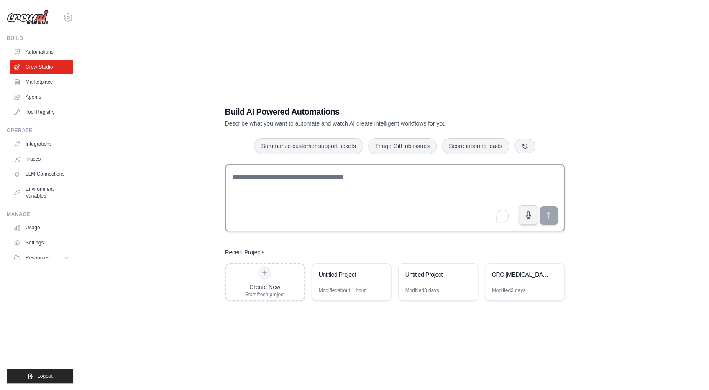
click at [272, 178] on textarea "To enrich screen reader interactions, please activate Accessibility in Grammarl…" at bounding box center [395, 197] width 340 height 67
type textarea "*"
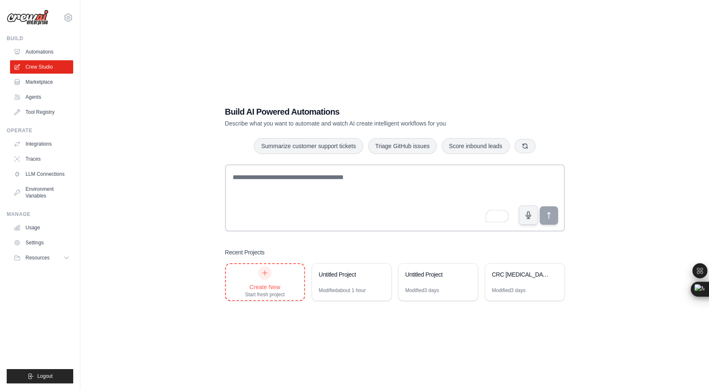
click at [260, 280] on div "Create New Start fresh project" at bounding box center [265, 282] width 40 height 32
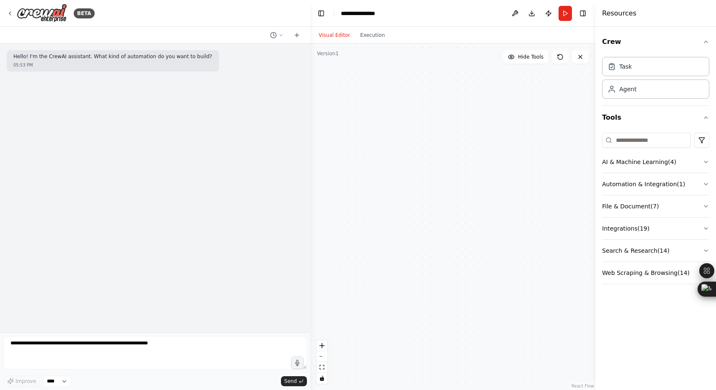
click at [52, 71] on div "Hello! I'm the CrewAI assistant. What kind of automation do you want to build? …" at bounding box center [113, 60] width 212 height 21
click at [53, 60] on div "Hello! I'm the CrewAI assistant. What kind of automation do you want to build? …" at bounding box center [113, 60] width 212 height 21
click at [242, 55] on div "Hello! I'm the CrewAI assistant. What kind of automation do you want to build? …" at bounding box center [155, 60] width 297 height 21
click at [352, 62] on div at bounding box center [452, 217] width 285 height 347
click at [95, 57] on p "Hello! I'm the CrewAI assistant. What kind of automation do you want to build?" at bounding box center [112, 57] width 199 height 7
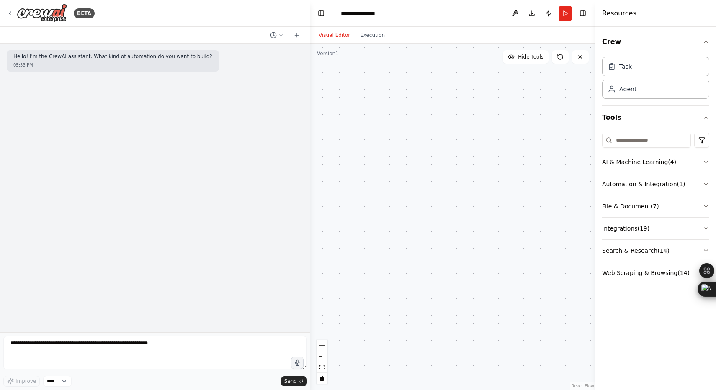
click at [82, 62] on div "05:53 PM" at bounding box center [112, 65] width 199 height 6
click at [33, 97] on div "Hello! I'm the CrewAI assistant. What kind of automation do you want to build? …" at bounding box center [155, 188] width 310 height 289
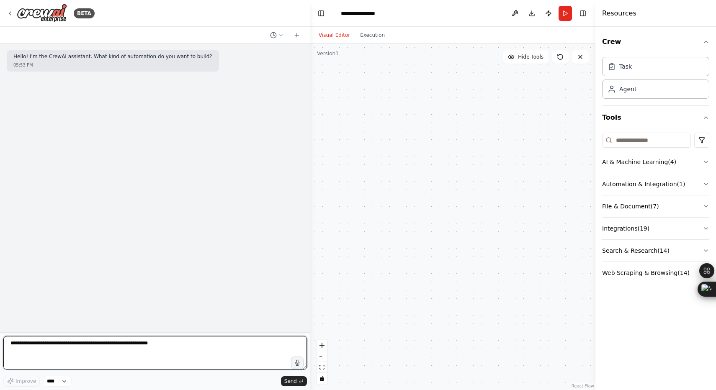
click at [152, 351] on textarea at bounding box center [154, 352] width 303 height 33
type textarea "*"
drag, startPoint x: 18, startPoint y: 345, endPoint x: -3, endPoint y: 347, distance: 21.4
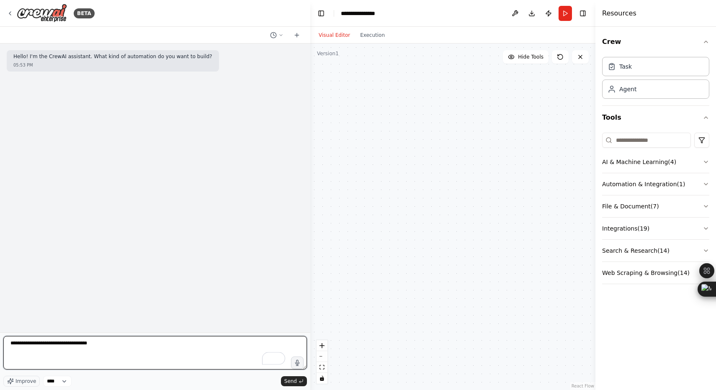
click at [150, 345] on textarea "**********" at bounding box center [154, 352] width 303 height 33
paste textarea "**********"
click at [91, 356] on textarea "To enrich screen reader interactions, please activate Accessibility in Grammarl…" at bounding box center [154, 352] width 303 height 33
click at [200, 357] on textarea "To enrich screen reader interactions, please activate Accessibility in Grammarl…" at bounding box center [154, 352] width 303 height 33
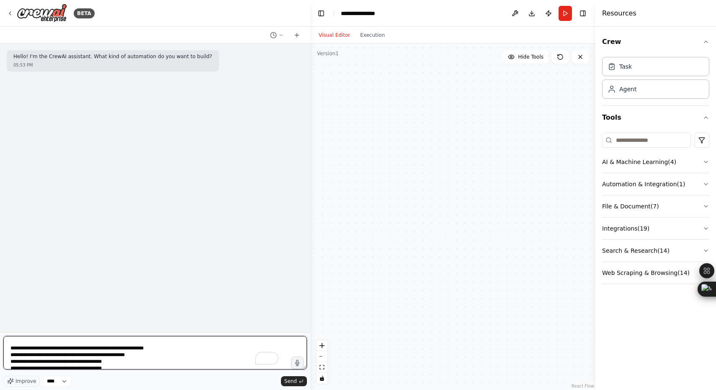
type textarea "**********"
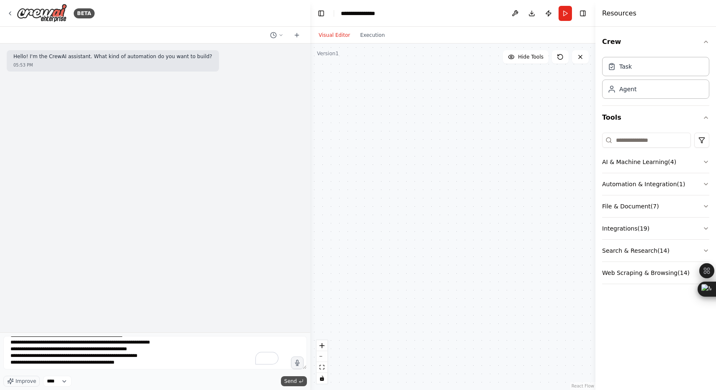
click at [293, 381] on span "Send" at bounding box center [290, 381] width 13 height 7
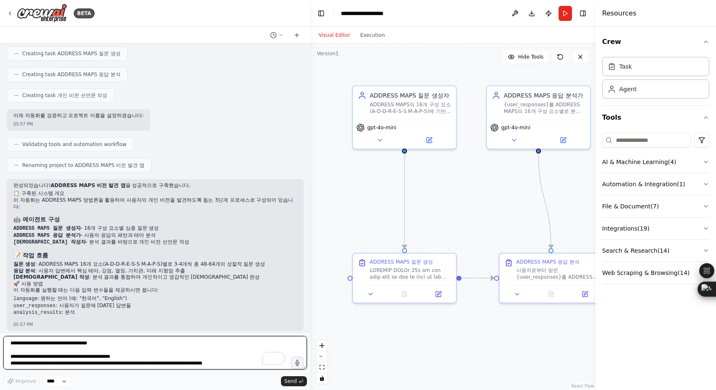
scroll to position [423, 0]
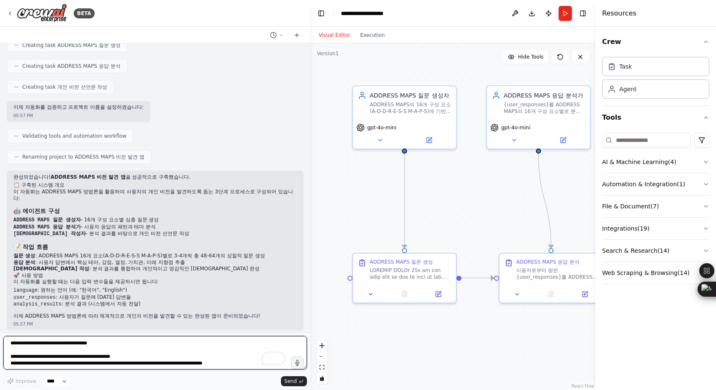
click at [121, 348] on textarea "To enrich screen reader interactions, please activate Accessibility in Grammarl…" at bounding box center [154, 352] width 303 height 33
type textarea "**********"
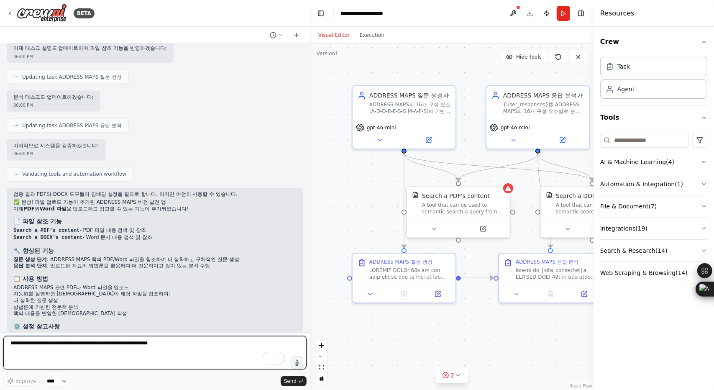
scroll to position [989, 0]
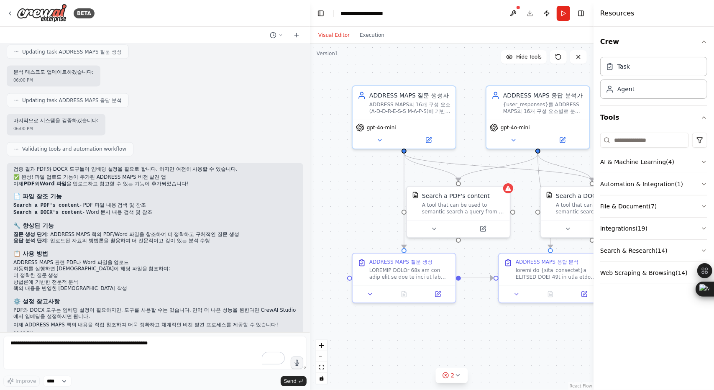
click at [141, 232] on div "검증 결과 PDF와 DOCX 도구들이 임베딩 설정을 필요로 합니다. 하지만 여전히 사용할 수 있습니다. ✅ 완성! 파일 업로드 기능이 추가된 …" at bounding box center [154, 248] width 283 height 162
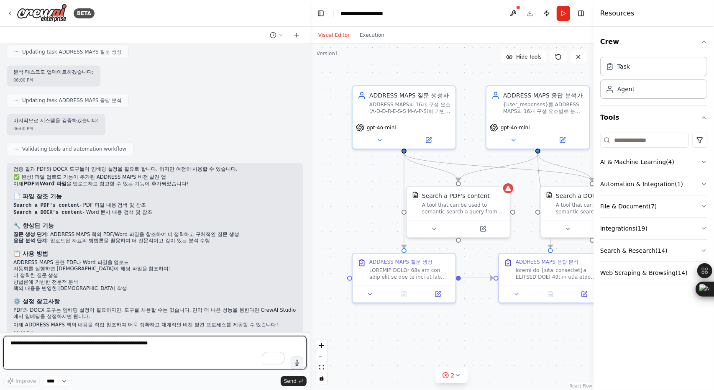
click at [74, 355] on textarea "To enrich screen reader interactions, please activate Accessibility in Grammarl…" at bounding box center [154, 352] width 303 height 33
type textarea "*"
type textarea "**********"
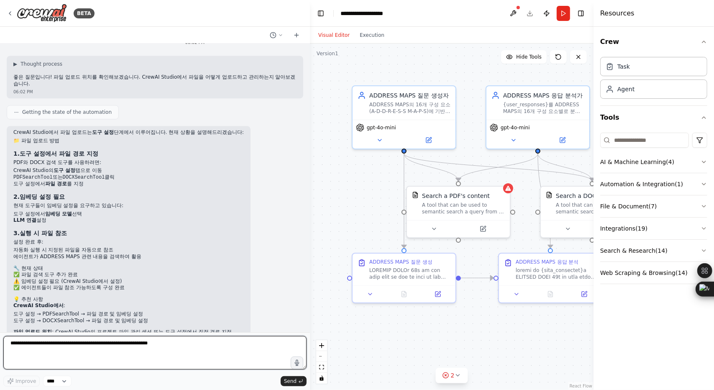
scroll to position [1315, 0]
